Goal: Check status: Check status

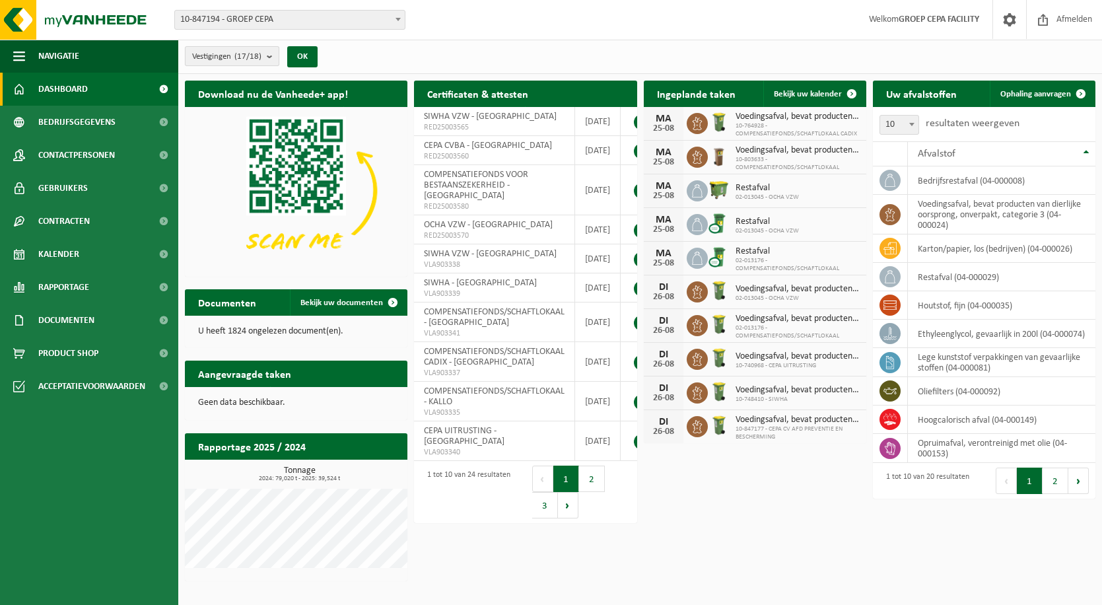
click at [275, 58] on b "submit" at bounding box center [273, 56] width 12 height 18
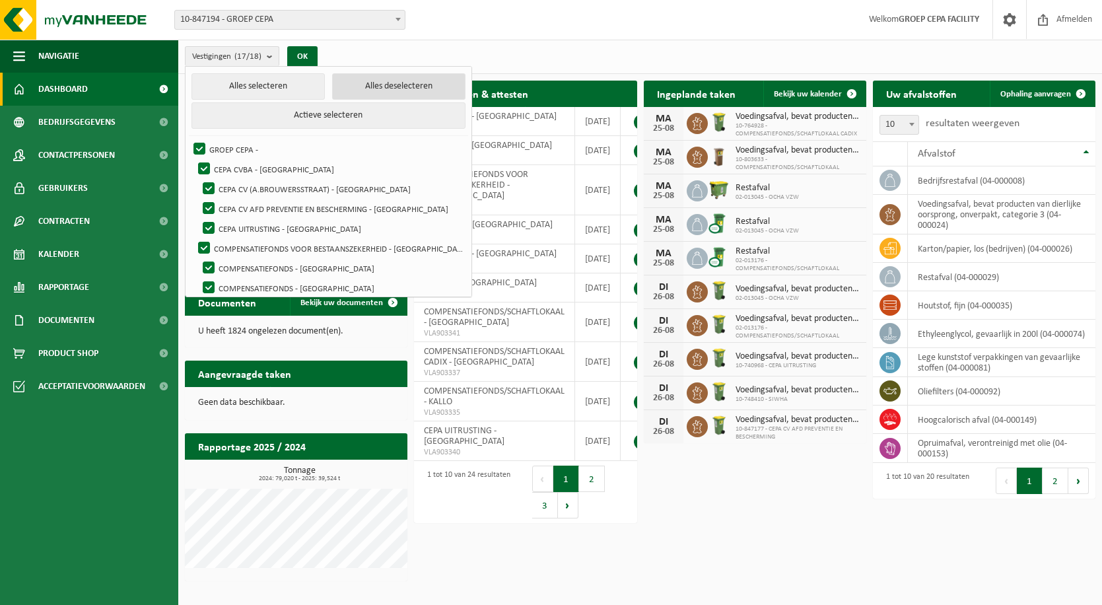
click at [339, 85] on button "Alles deselecteren" at bounding box center [398, 86] width 133 height 26
checkbox input "false"
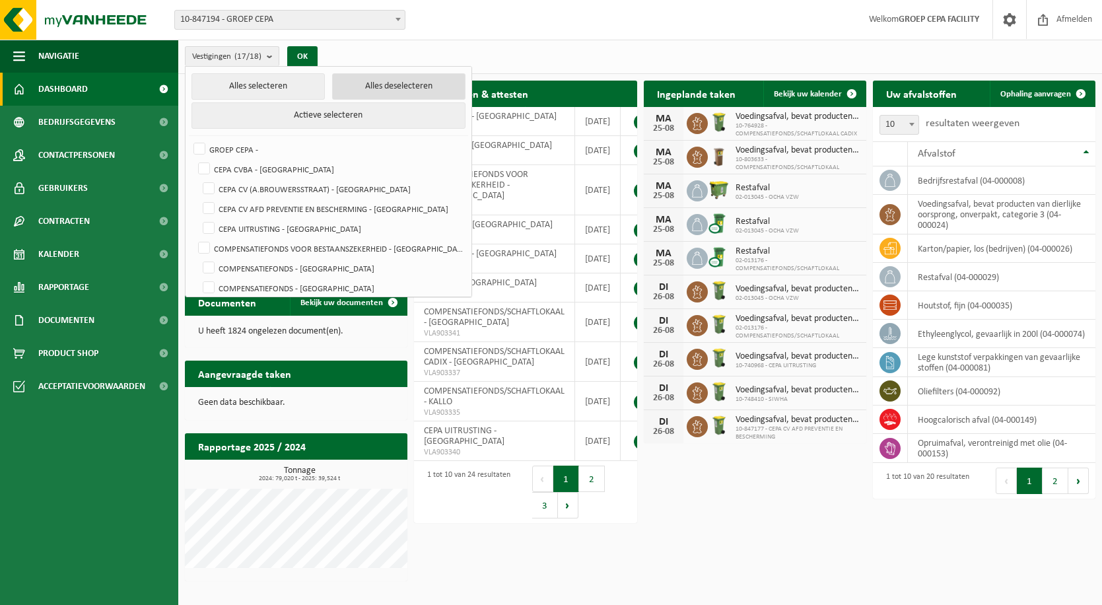
checkbox input "false"
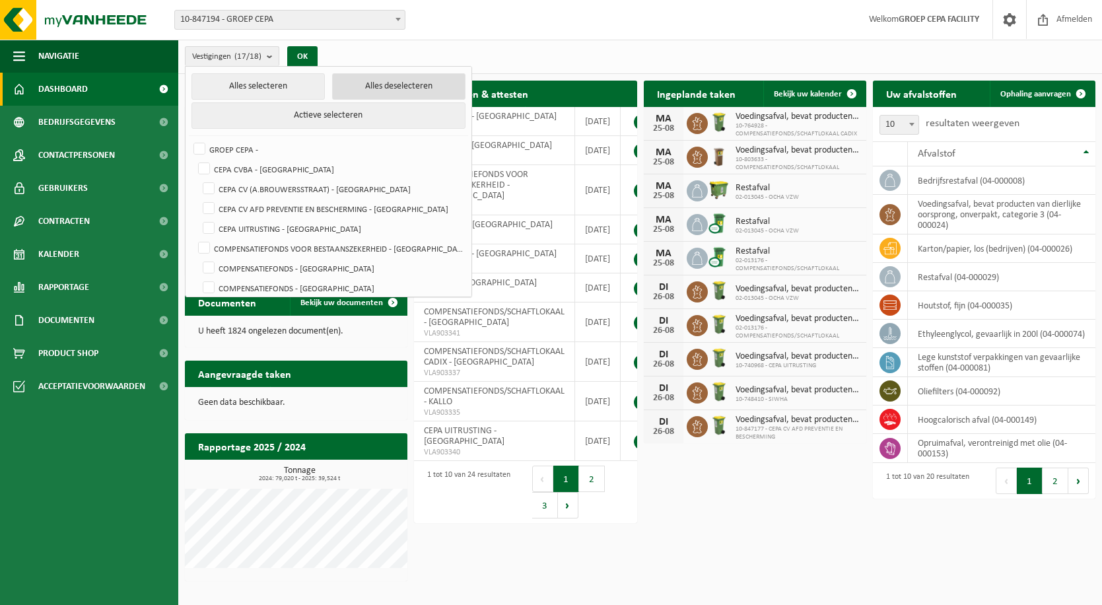
checkbox input "false"
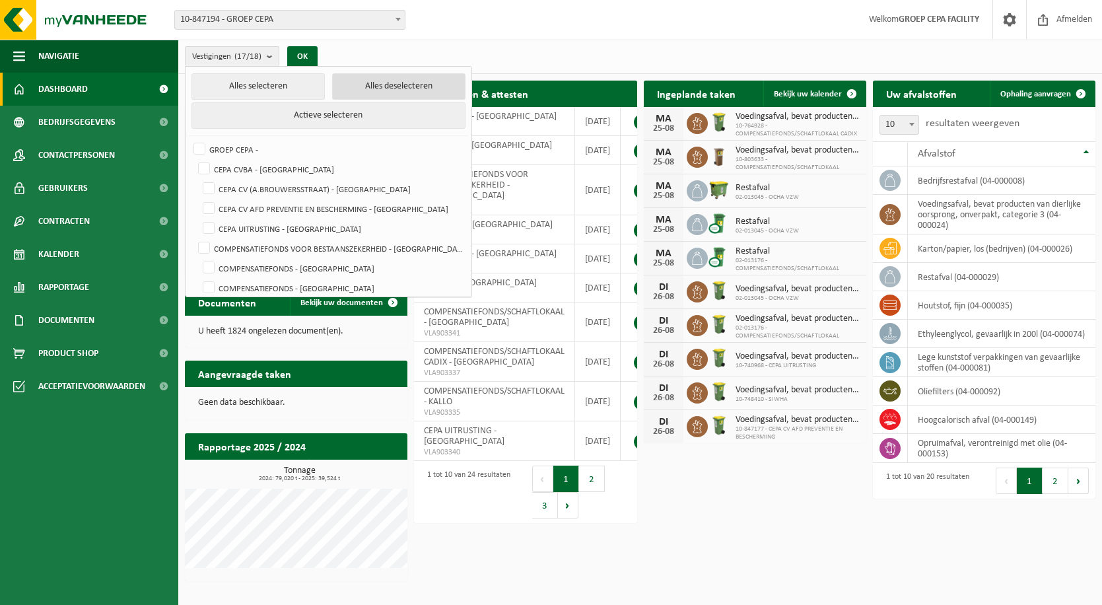
checkbox input "false"
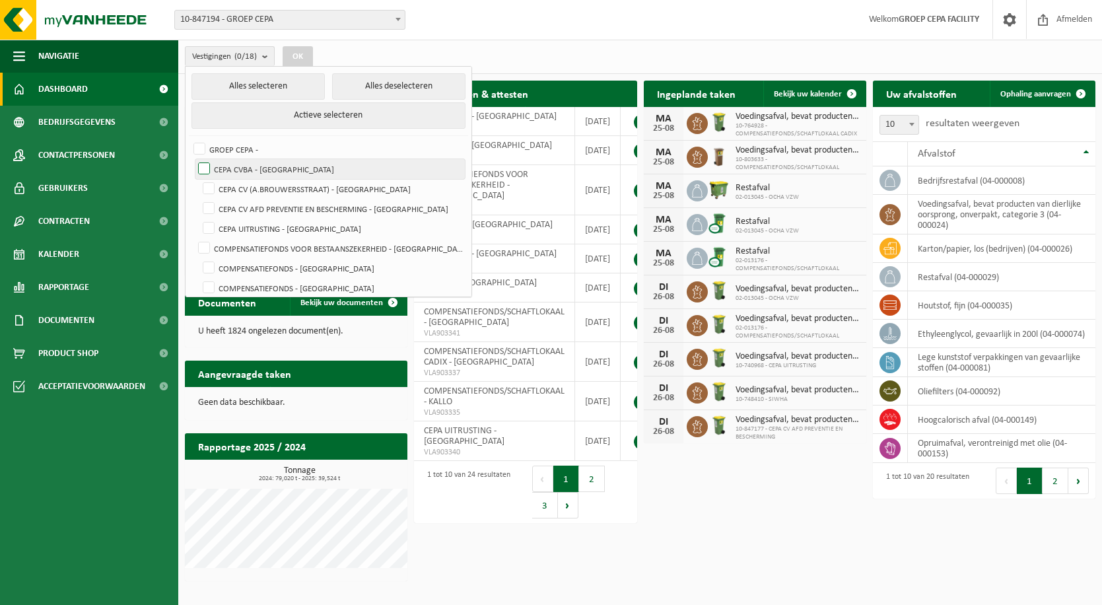
click at [203, 168] on label "CEPA CVBA - [GEOGRAPHIC_DATA]" at bounding box center [329, 169] width 269 height 20
click at [194, 159] on input "CEPA CVBA - [GEOGRAPHIC_DATA]" at bounding box center [193, 159] width 1 height 1
checkbox input "true"
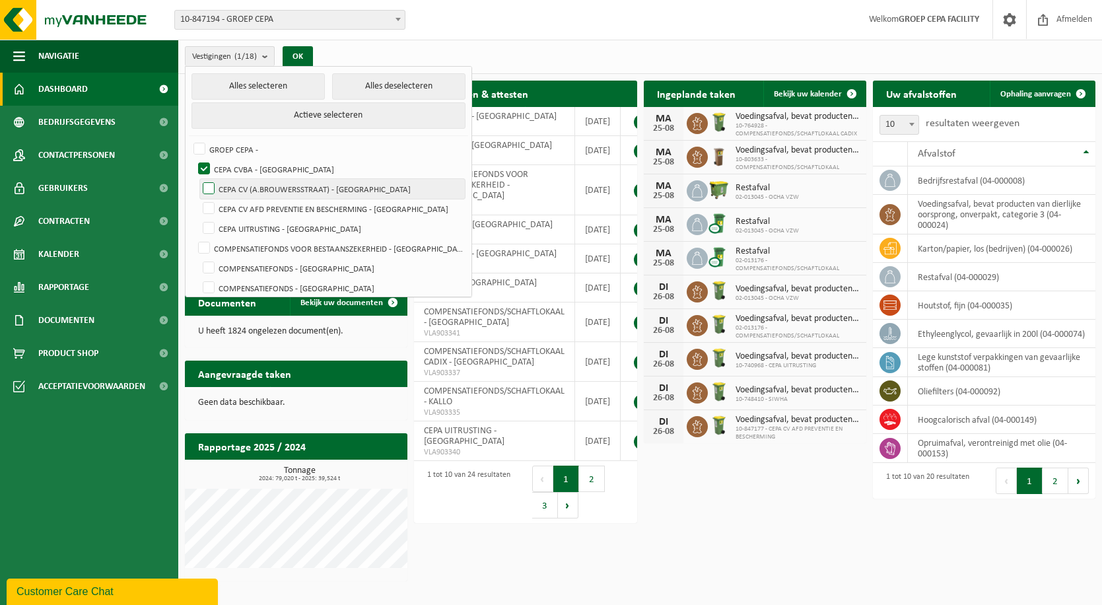
click at [213, 186] on label "CEPA CV (A.BROUWERSSTRAAT) - [GEOGRAPHIC_DATA]" at bounding box center [332, 189] width 265 height 20
click at [198, 179] on input "CEPA CV (A.BROUWERSSTRAAT) - [GEOGRAPHIC_DATA]" at bounding box center [197, 178] width 1 height 1
checkbox input "true"
click at [298, 57] on button "OK" at bounding box center [298, 56] width 30 height 21
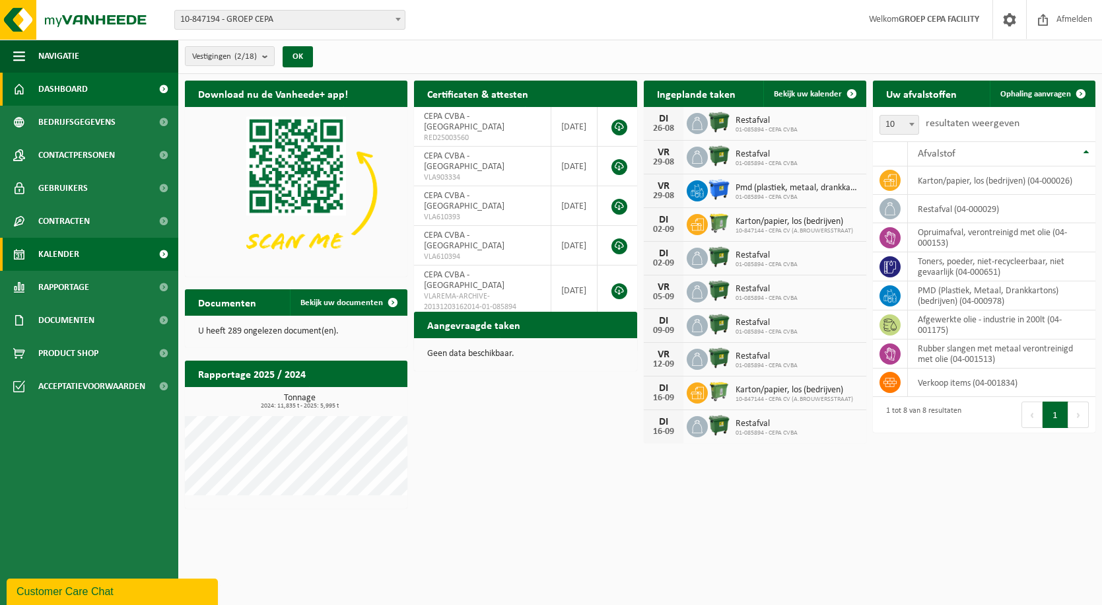
click at [67, 248] on span "Kalender" at bounding box center [58, 254] width 41 height 33
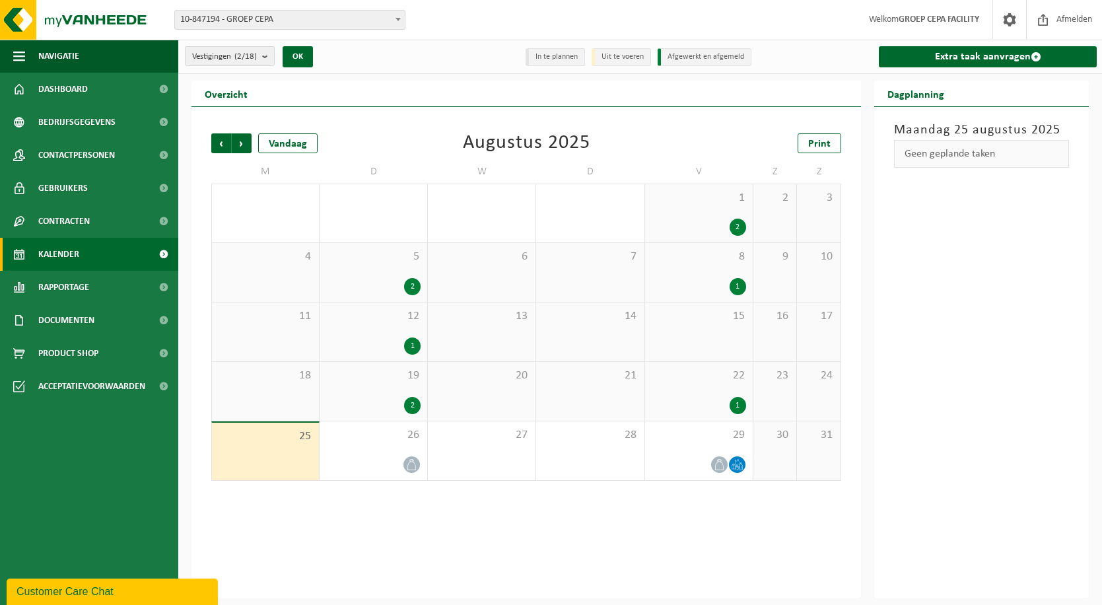
click at [704, 270] on div "8 1" at bounding box center [699, 272] width 108 height 59
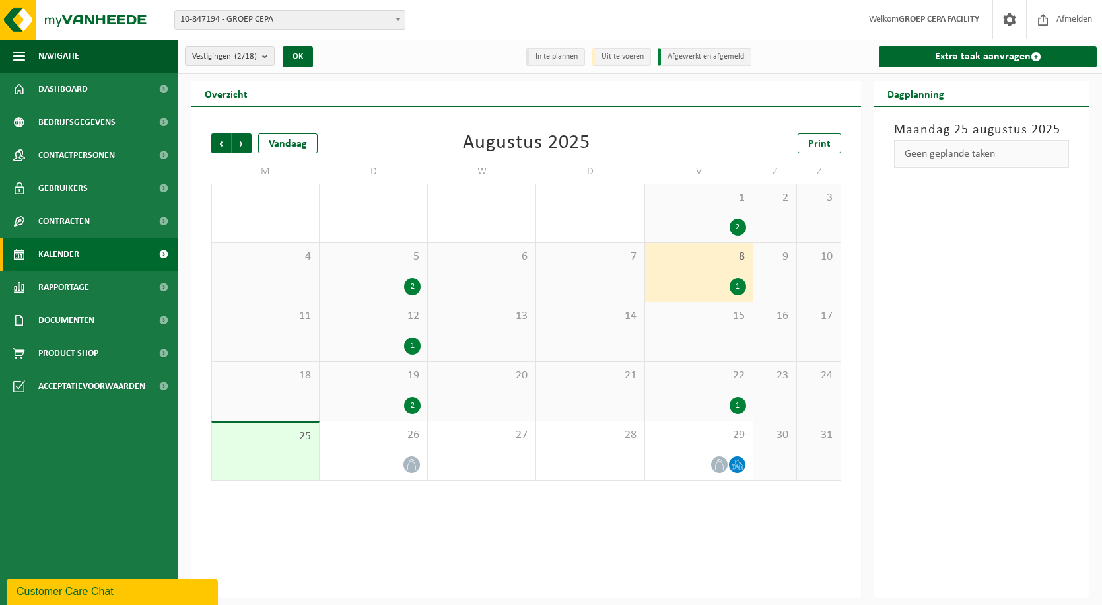
click at [697, 217] on div "1 2" at bounding box center [699, 213] width 108 height 58
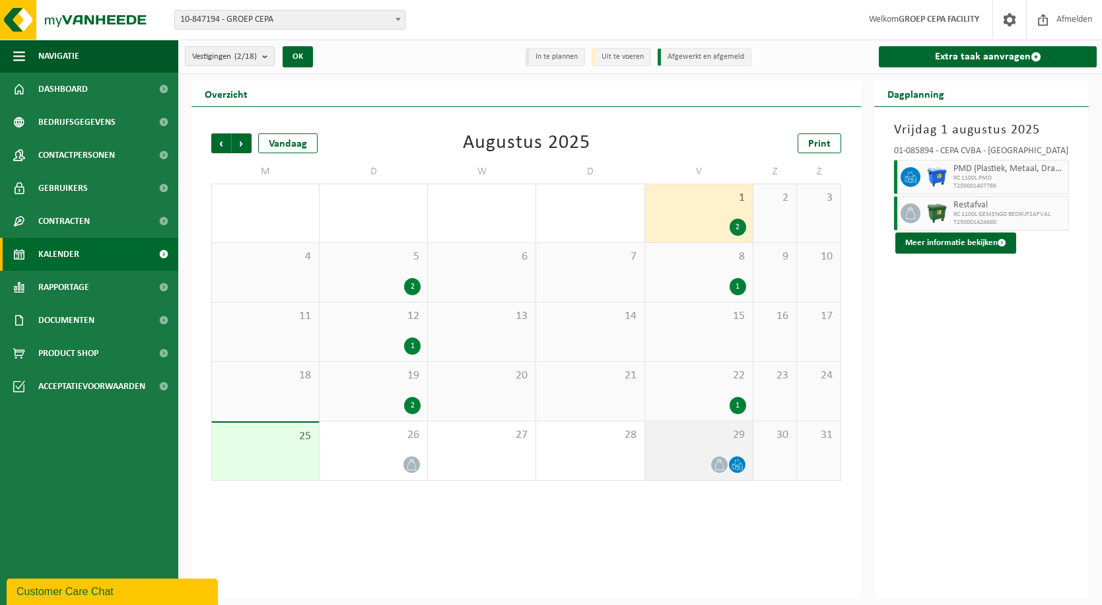
click at [686, 452] on div "29" at bounding box center [699, 450] width 108 height 59
